Goal: Task Accomplishment & Management: Use online tool/utility

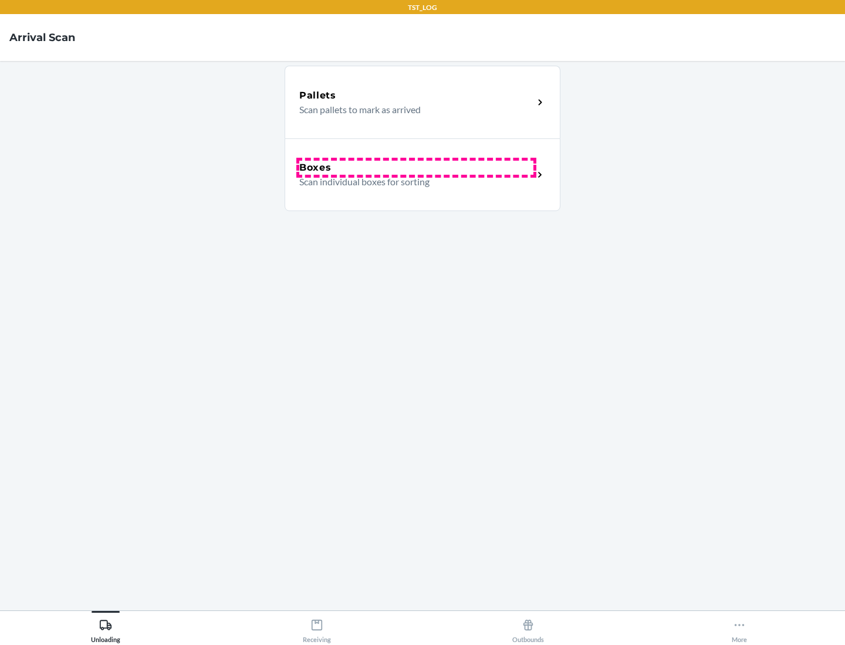
click at [416, 168] on div "Boxes" at bounding box center [416, 168] width 234 height 14
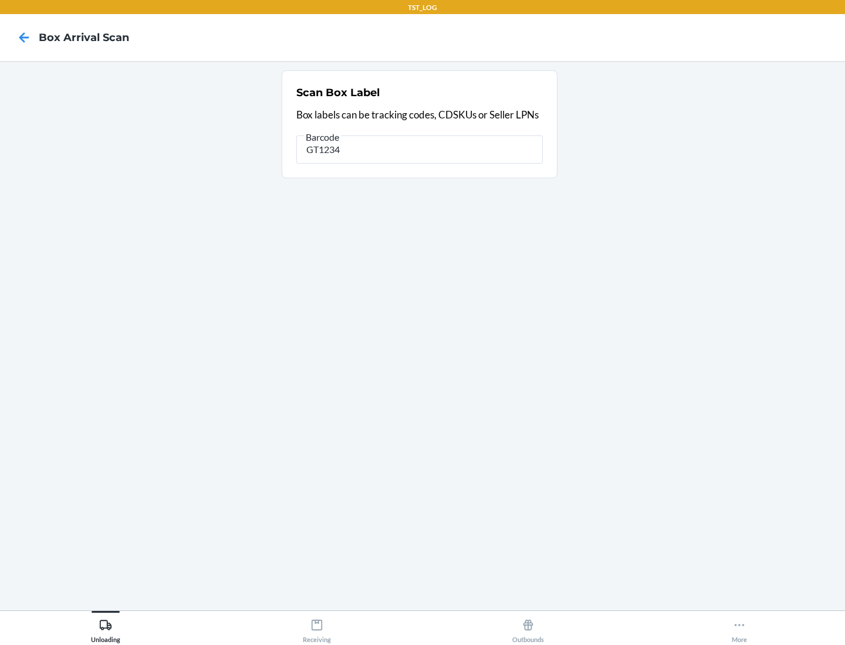
type input "GT1234"
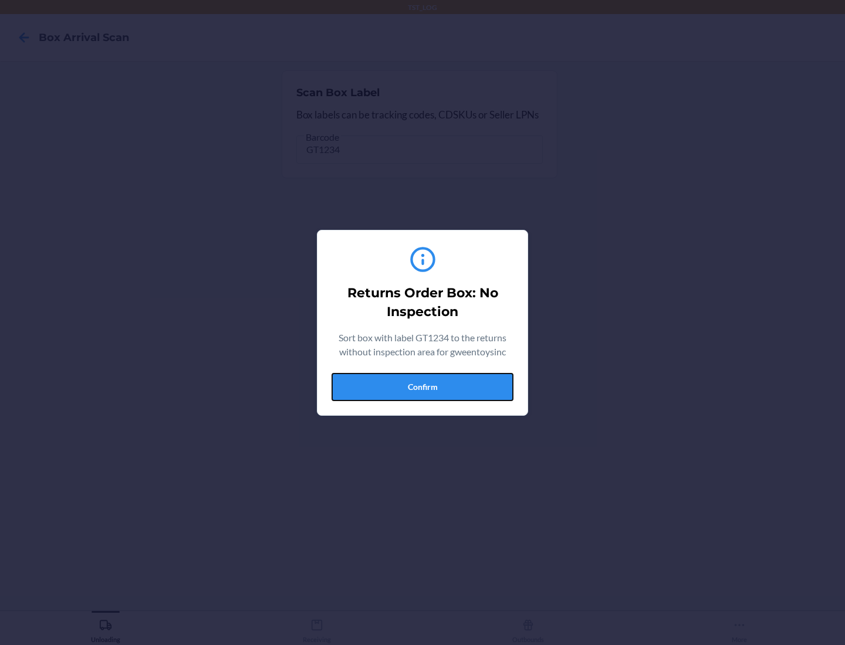
click at [422, 387] on button "Confirm" at bounding box center [423, 387] width 182 height 28
